Goal: Task Accomplishment & Management: Manage account settings

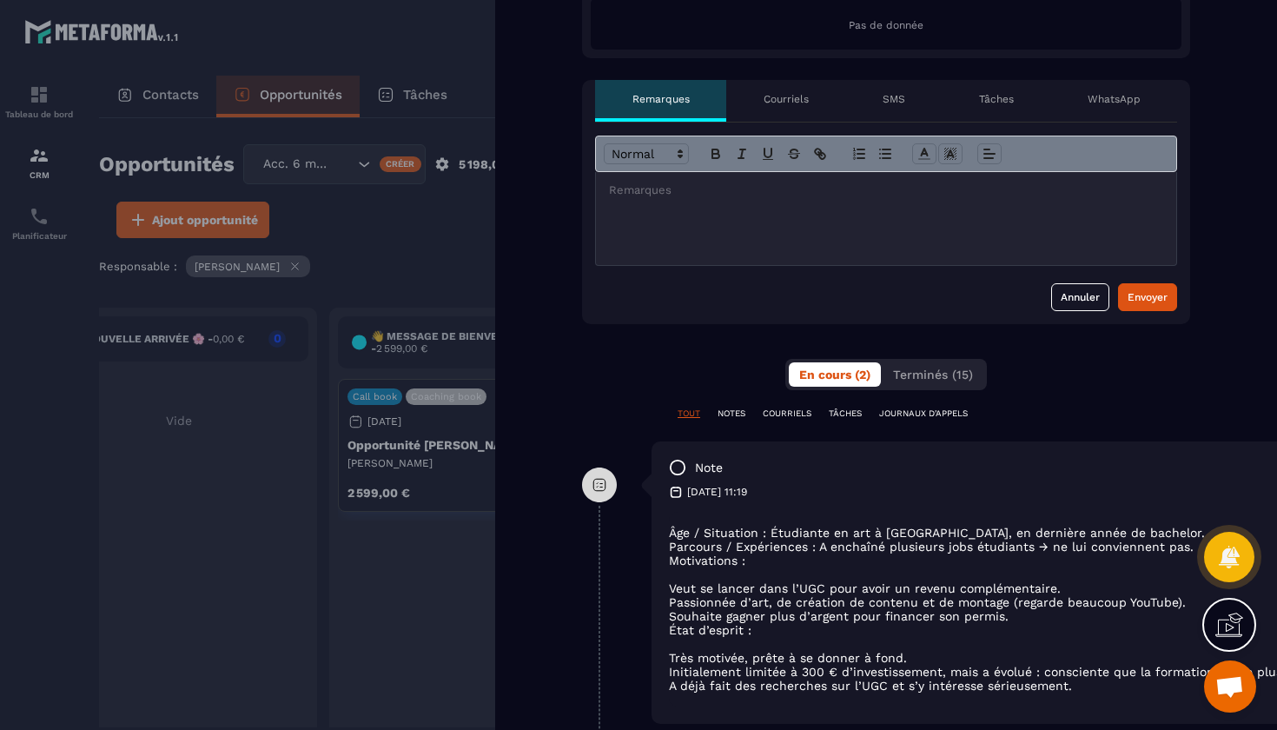
scroll to position [586, 0]
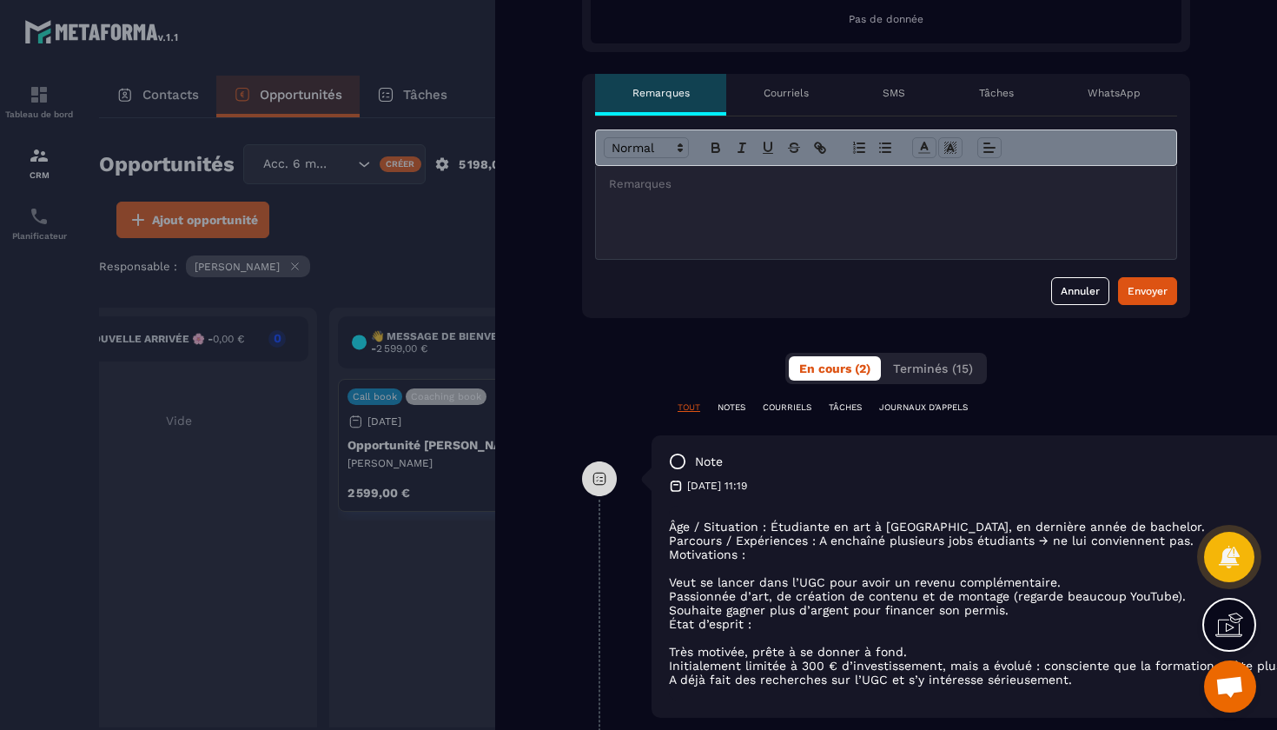
click at [956, 353] on div "En cours (2) Terminés (15)" at bounding box center [886, 368] width 202 height 31
click at [956, 367] on span "Terminés (15)" at bounding box center [933, 368] width 80 height 14
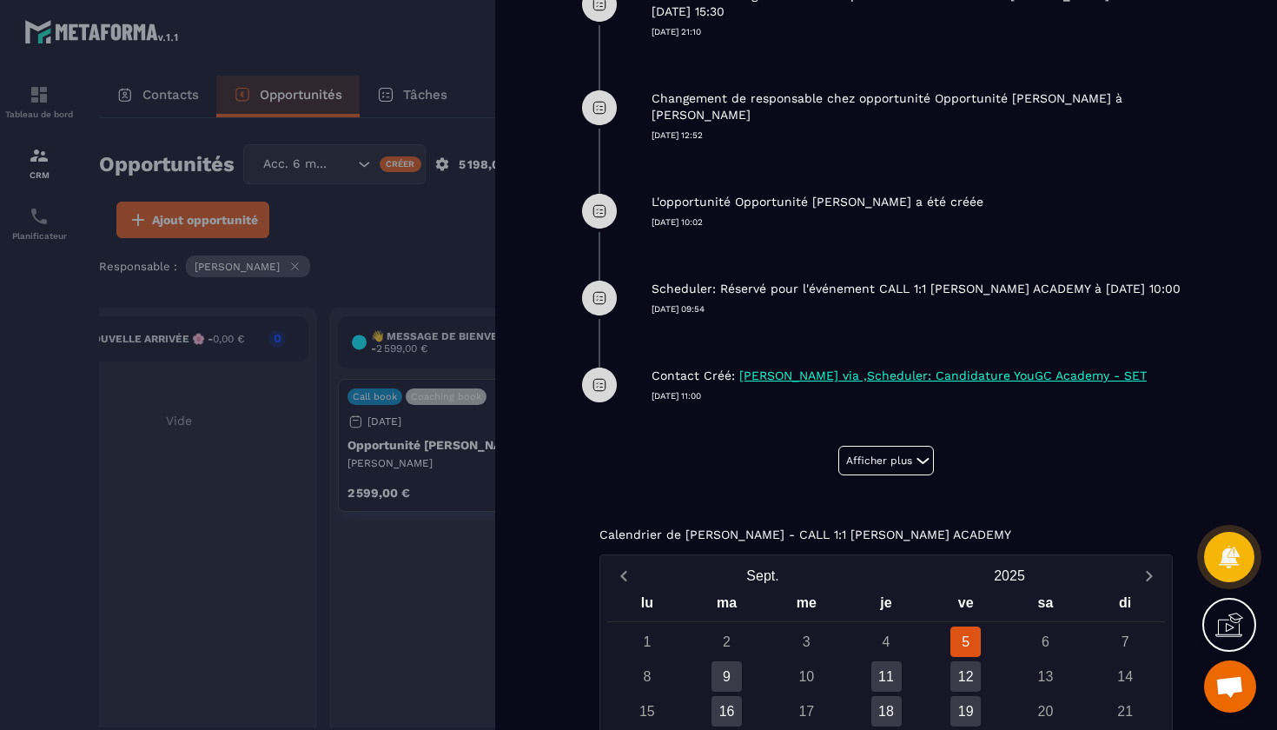
scroll to position [1145, 0]
click at [887, 477] on button "Afficher plus" at bounding box center [886, 462] width 96 height 30
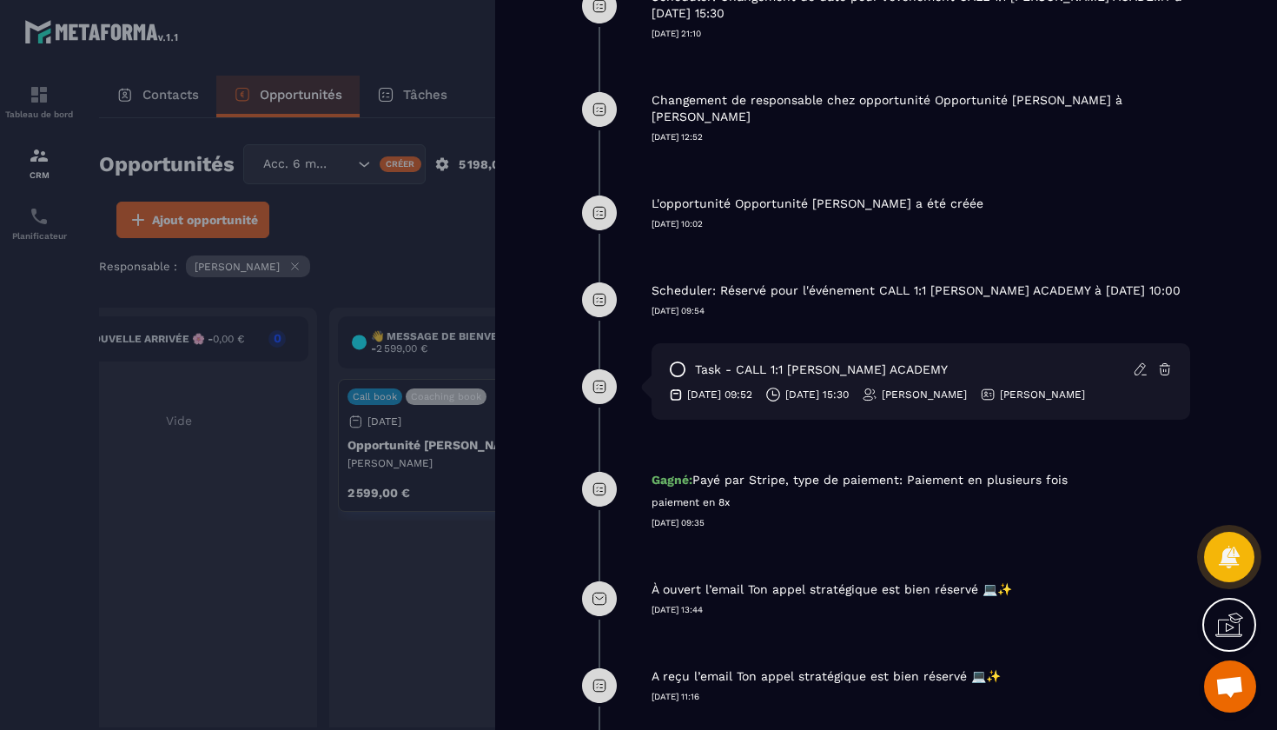
click at [863, 378] on p "task - CALL 1:1 [PERSON_NAME] ACADEMY" at bounding box center [821, 369] width 253 height 17
click at [602, 404] on icon at bounding box center [599, 386] width 35 height 35
click at [1137, 374] on icon at bounding box center [1140, 368] width 10 height 11
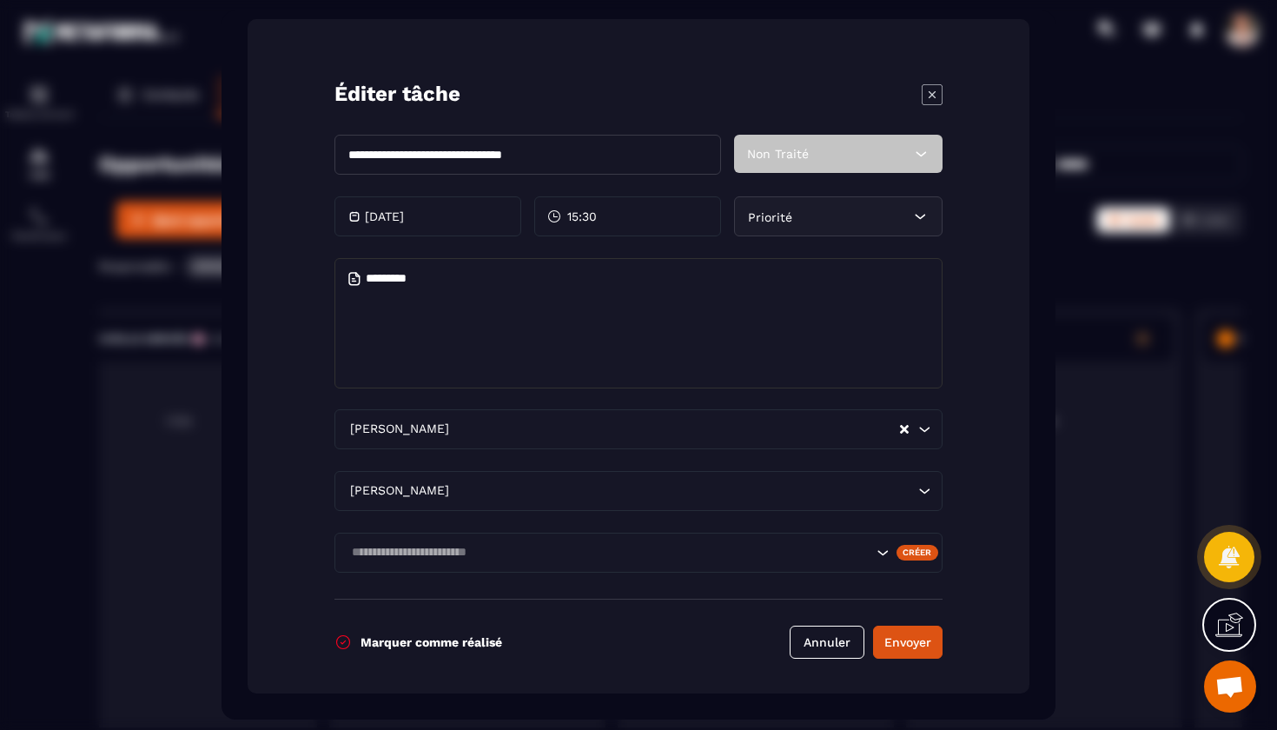
scroll to position [0, 0]
click at [921, 645] on button "Envoyer" at bounding box center [907, 641] width 69 height 33
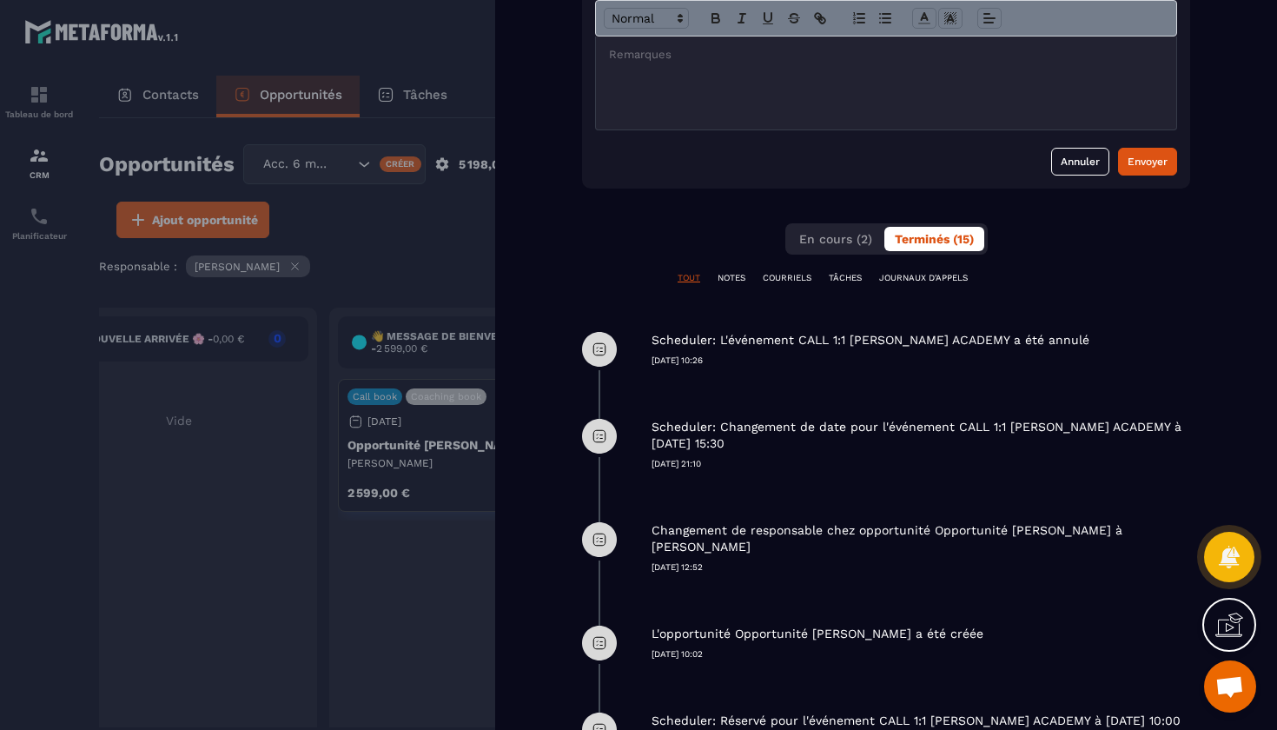
scroll to position [743, 0]
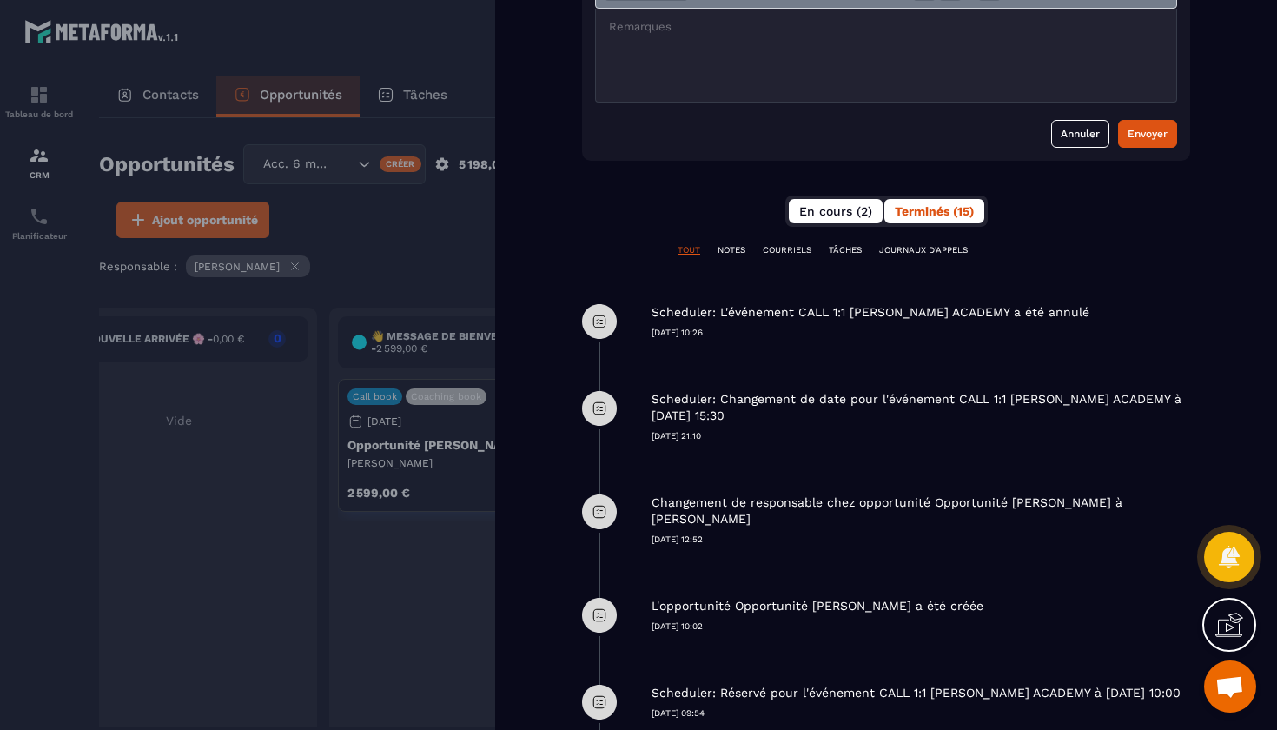
click at [843, 222] on button "En cours (2)" at bounding box center [836, 211] width 94 height 24
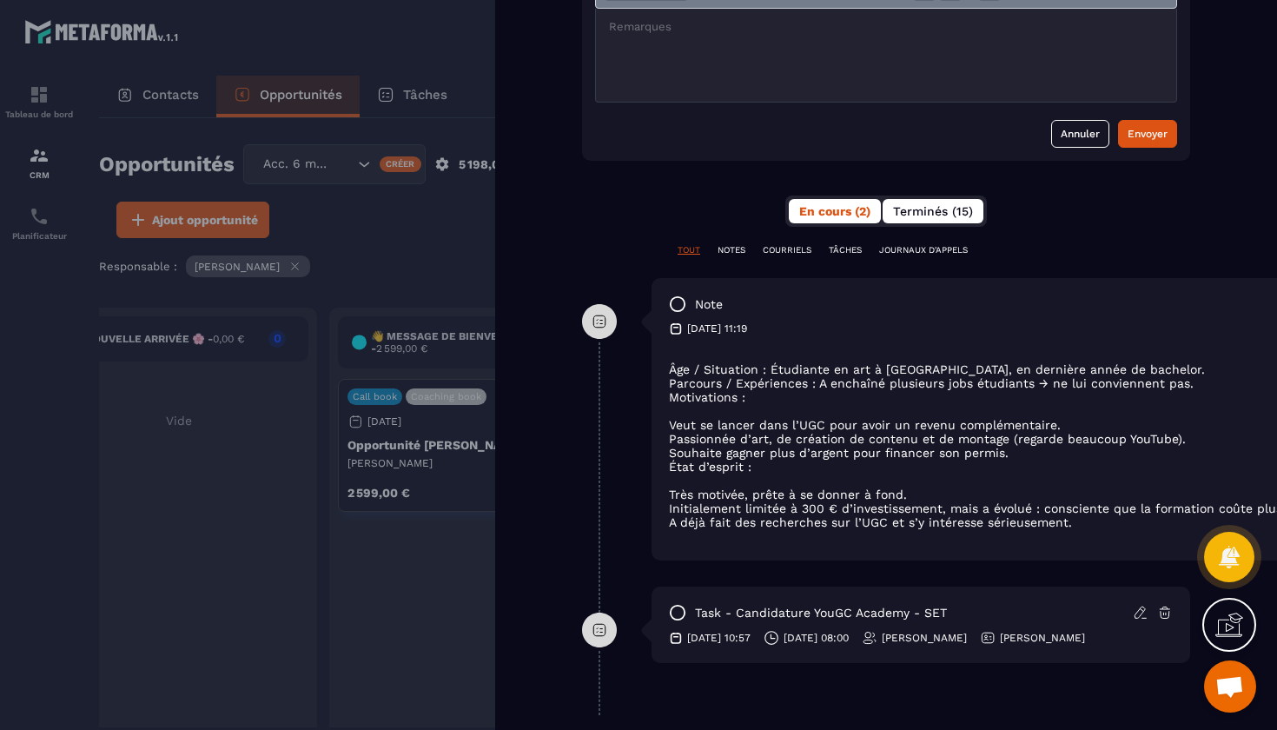
click at [912, 214] on span "Terminés (15)" at bounding box center [933, 211] width 80 height 14
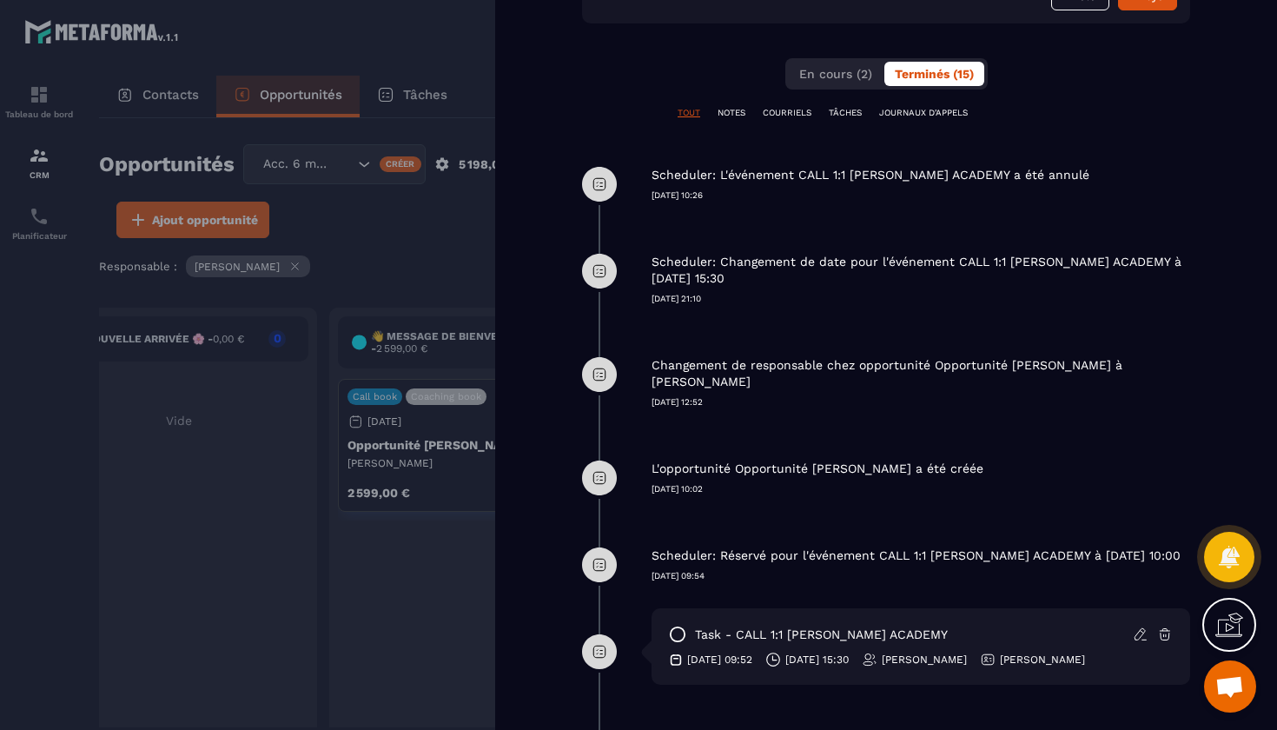
scroll to position [882, 0]
click at [833, 169] on p "Scheduler: L'événement CALL 1:1 [PERSON_NAME] ACADEMY a été annulé" at bounding box center [871, 173] width 438 height 17
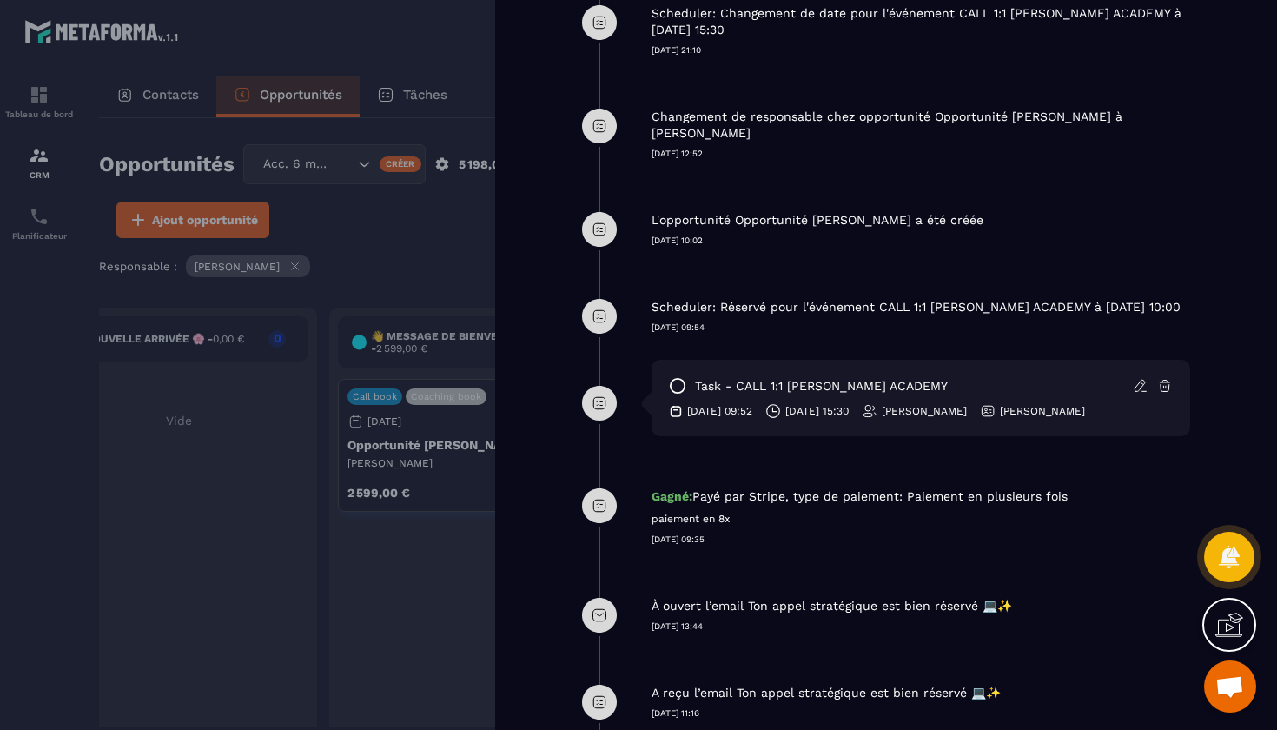
scroll to position [1136, 0]
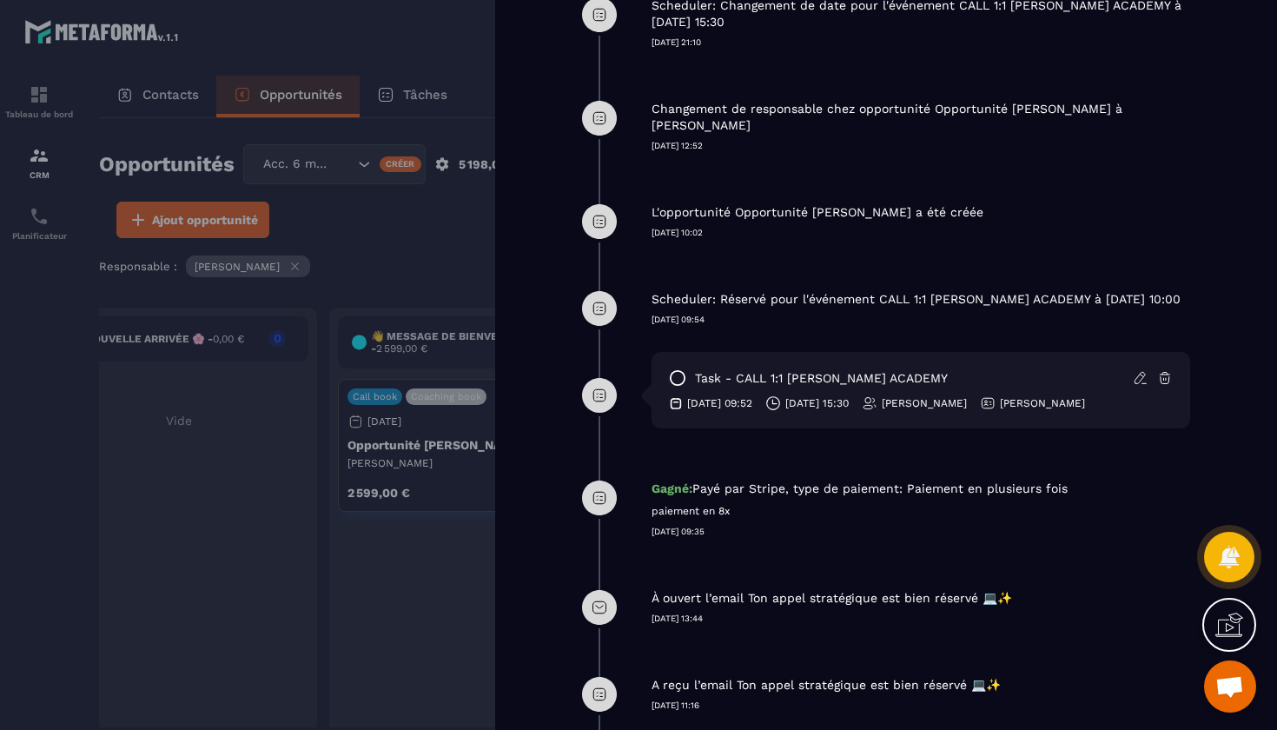
click at [1136, 386] on icon at bounding box center [1141, 378] width 16 height 16
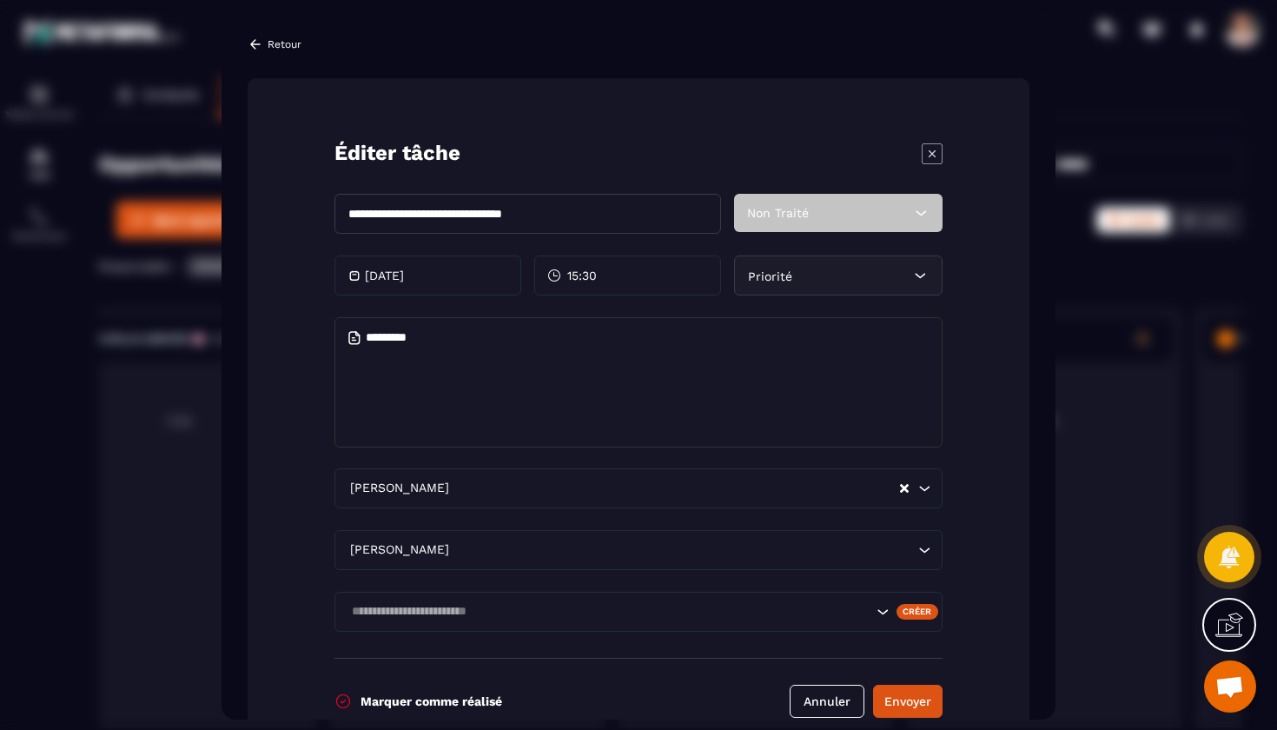
click at [423, 460] on form "**********" at bounding box center [639, 415] width 782 height 674
click at [419, 383] on textarea "Modal window" at bounding box center [638, 382] width 608 height 130
type textarea "**********"
click at [903, 699] on button "Envoyer" at bounding box center [907, 701] width 69 height 33
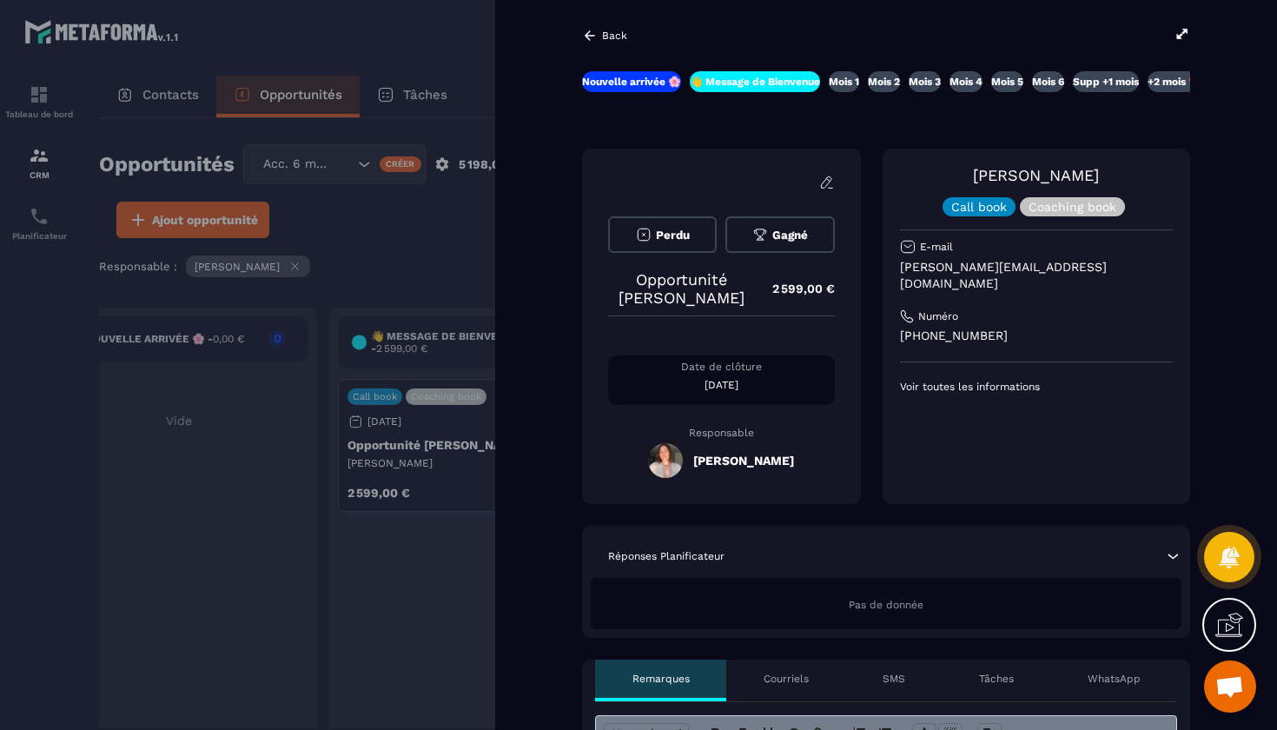
scroll to position [0, 0]
click at [614, 38] on p "Back" at bounding box center [614, 36] width 25 height 12
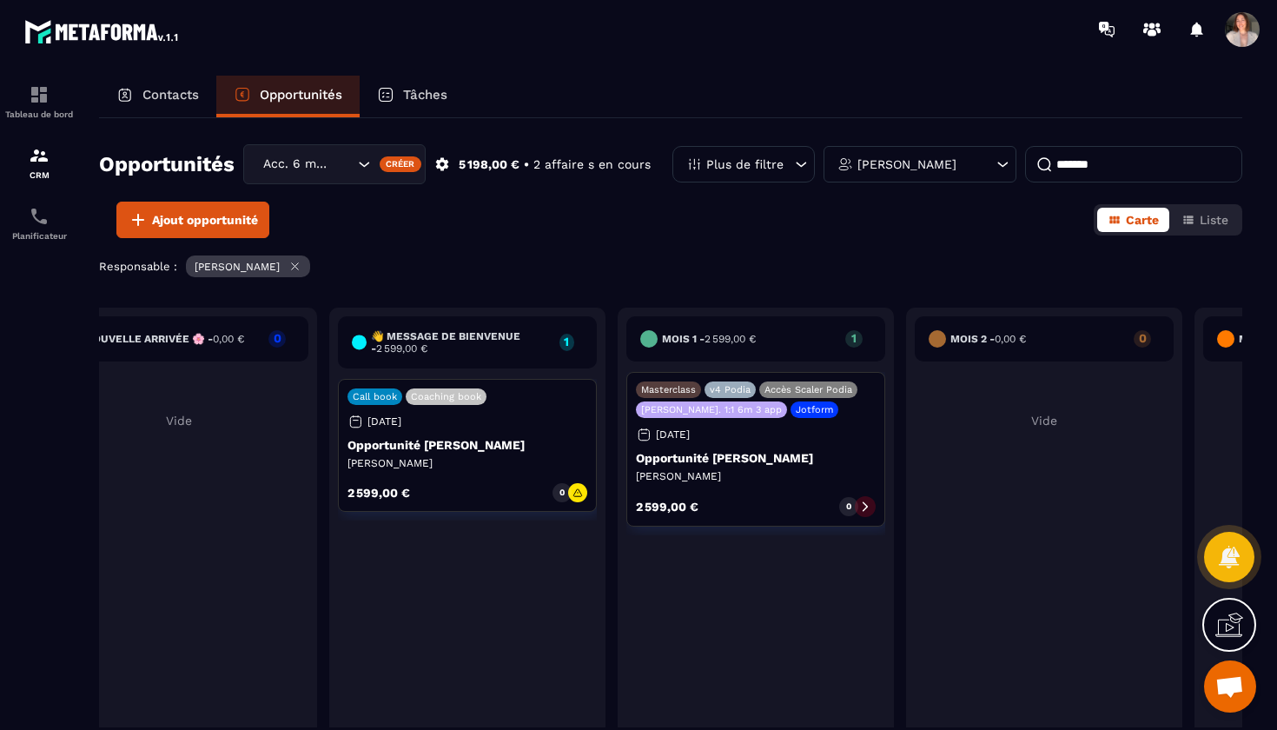
click at [1106, 169] on input "*******" at bounding box center [1133, 164] width 217 height 36
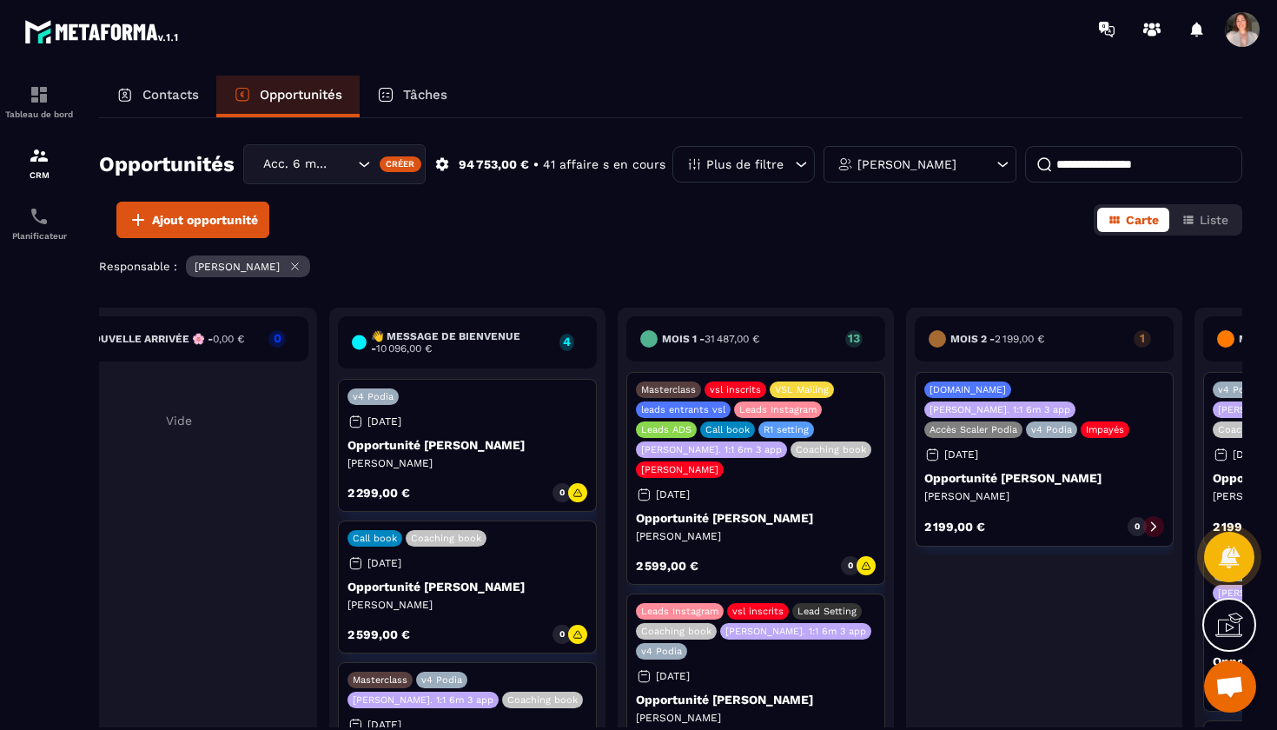
click at [408, 92] on p "Tâches" at bounding box center [425, 95] width 44 height 16
